Goal: Go to known website: Go to known website

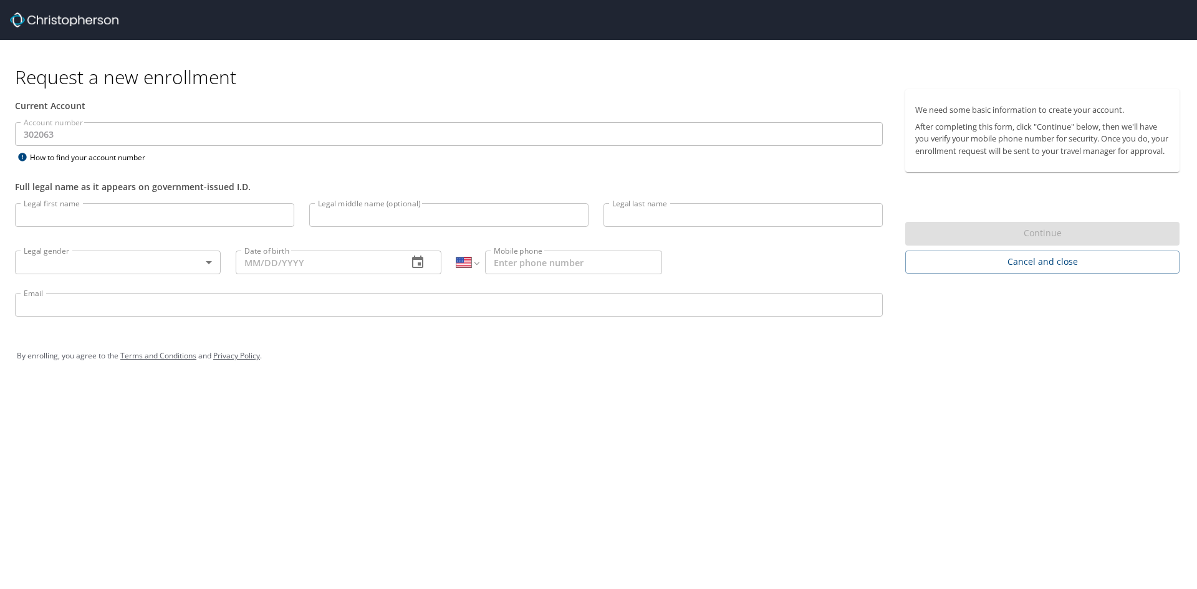
select select "US"
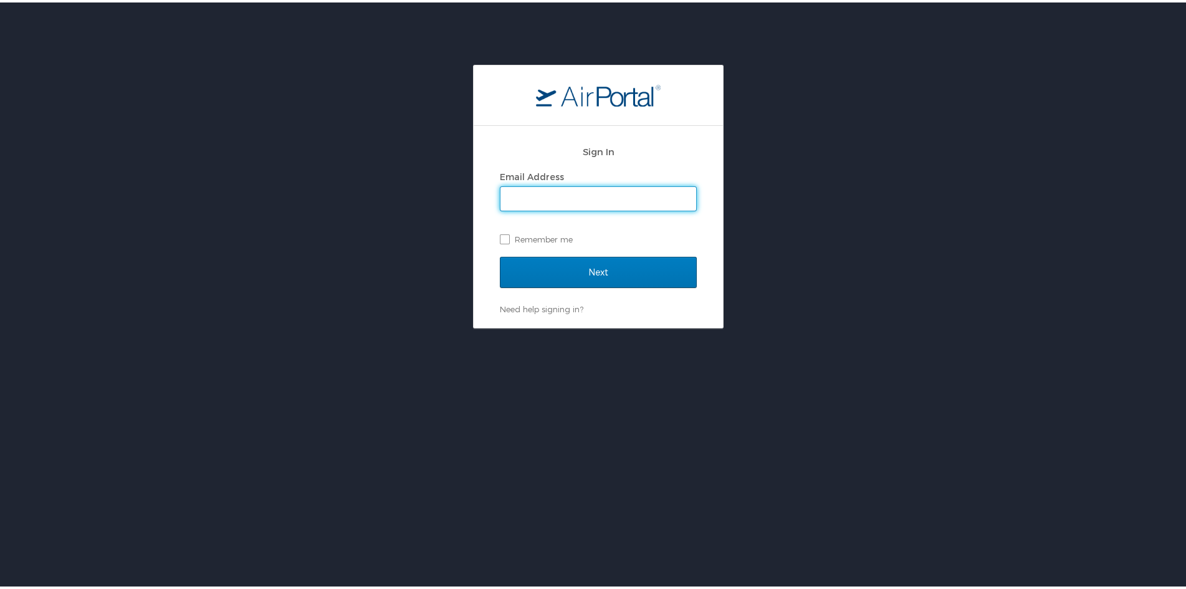
click at [663, 206] on input "Email Address" at bounding box center [599, 197] width 196 height 24
type input "[EMAIL_ADDRESS][DOMAIN_NAME]"
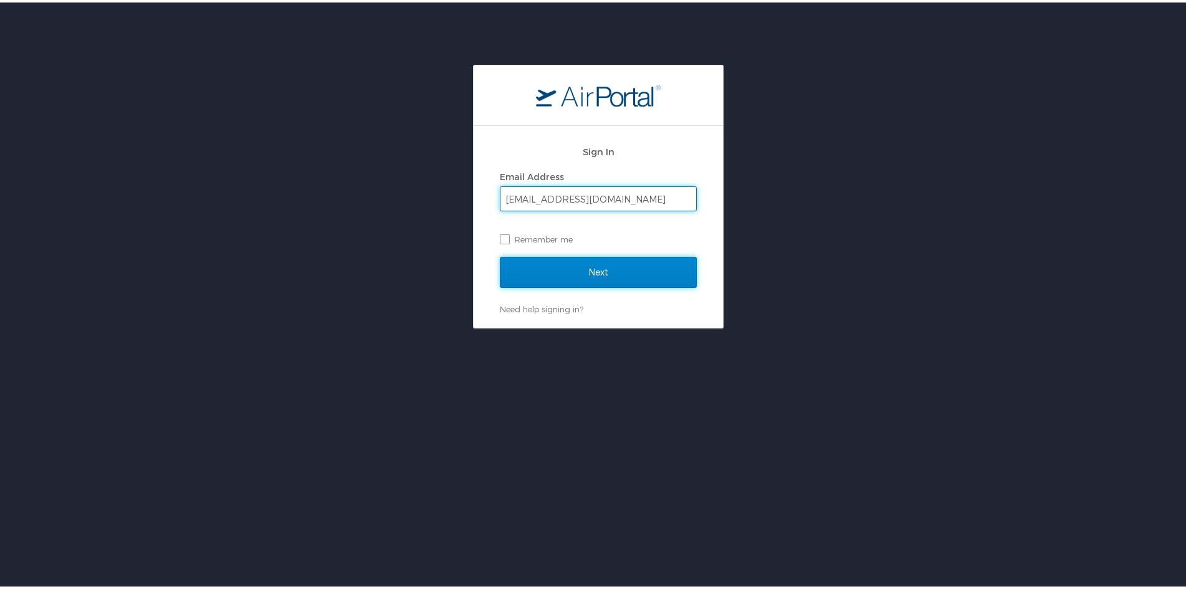
click at [610, 263] on input "Next" at bounding box center [598, 269] width 197 height 31
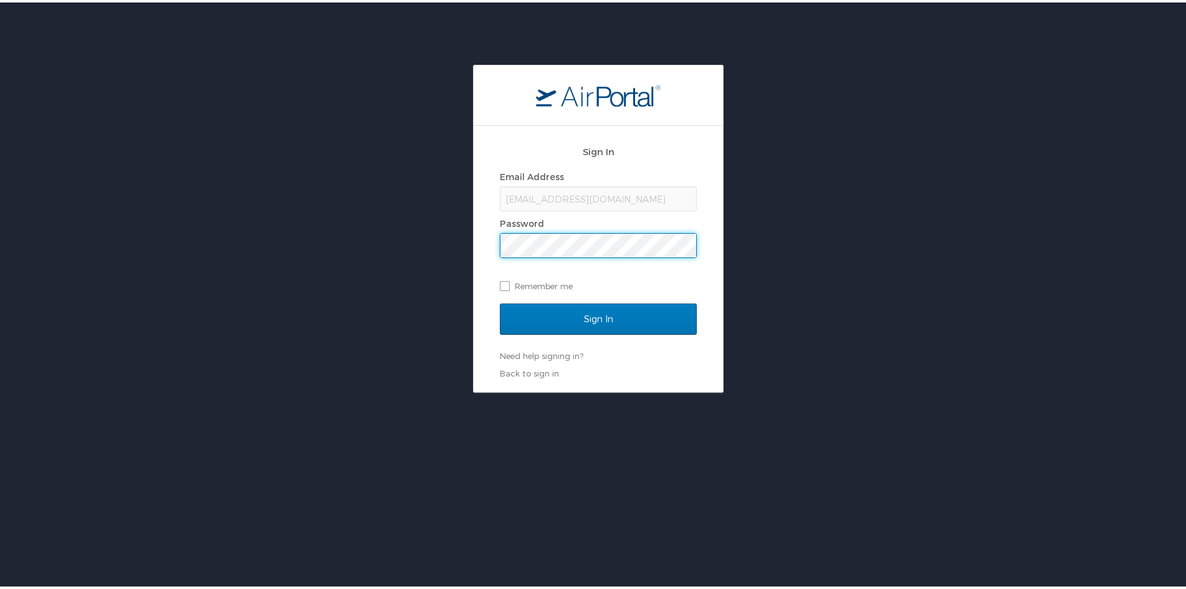
click at [500, 301] on input "Sign In" at bounding box center [598, 316] width 197 height 31
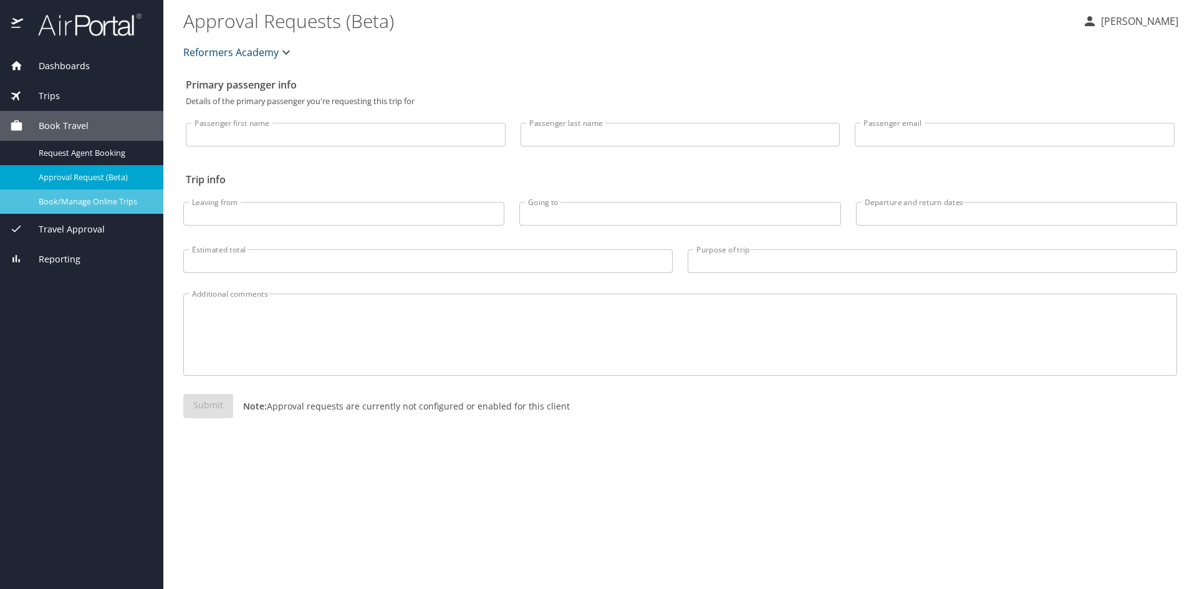
click at [69, 199] on span "Book/Manage Online Trips" at bounding box center [94, 202] width 110 height 12
